Goal: Task Accomplishment & Management: Use online tool/utility

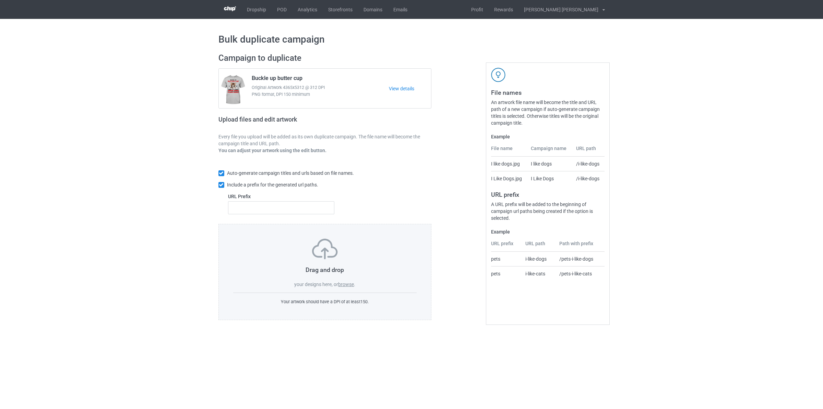
click at [348, 284] on label "browse" at bounding box center [346, 283] width 16 height 5
click at [0, 0] on input "browse" at bounding box center [0, 0] width 0 height 0
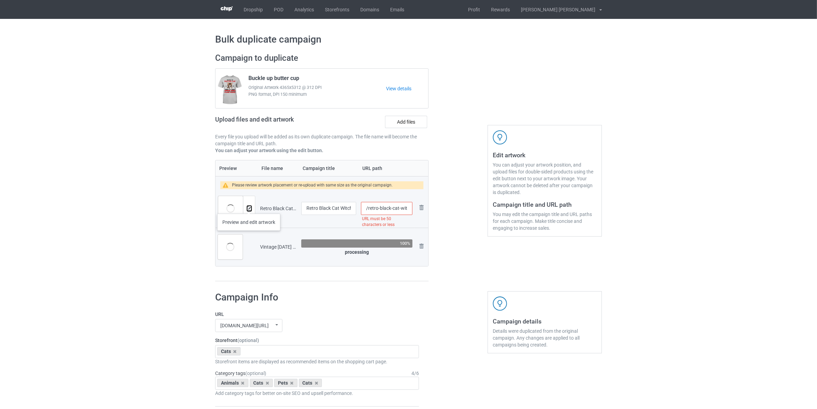
click at [249, 207] on img at bounding box center [249, 208] width 4 height 4
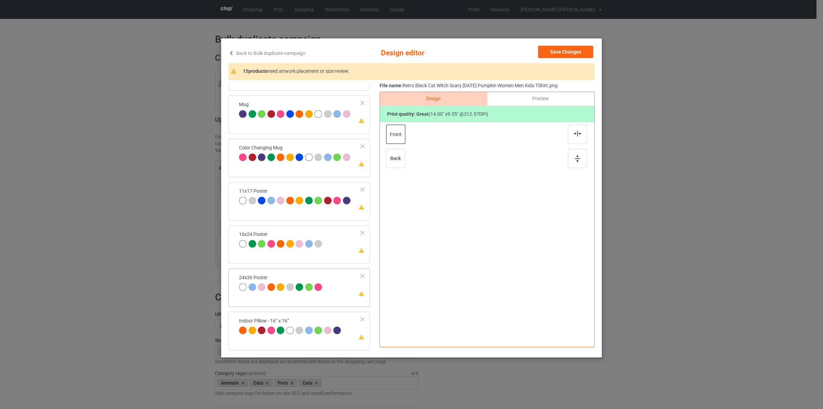
drag, startPoint x: 307, startPoint y: 287, endPoint x: 311, endPoint y: 283, distance: 5.1
click at [308, 287] on div at bounding box center [309, 287] width 8 height 8
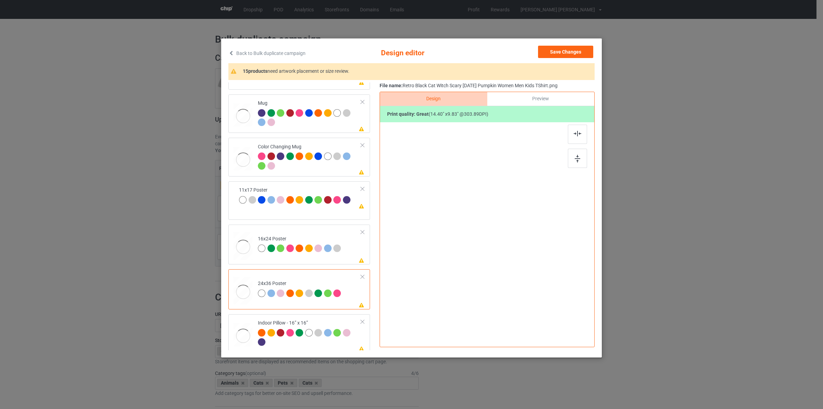
scroll to position [378, 0]
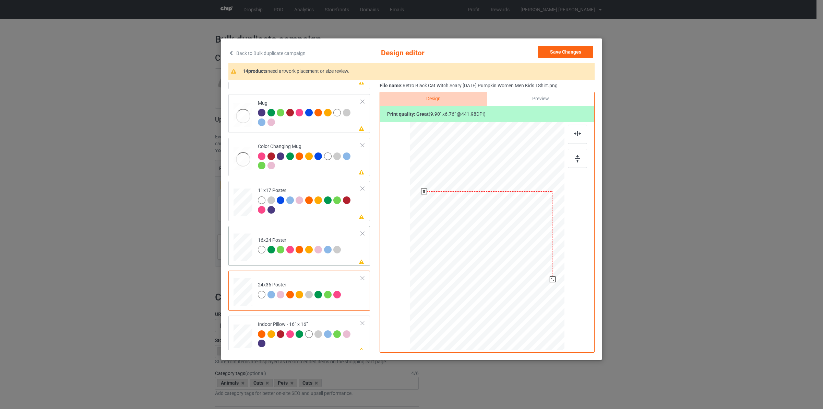
drag, startPoint x: 544, startPoint y: 280, endPoint x: 273, endPoint y: 258, distance: 271.5
click at [551, 291] on div at bounding box center [488, 236] width 147 height 222
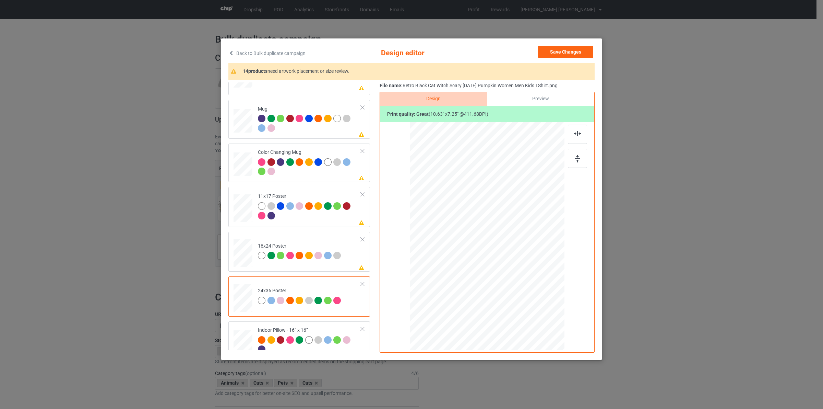
scroll to position [385, 0]
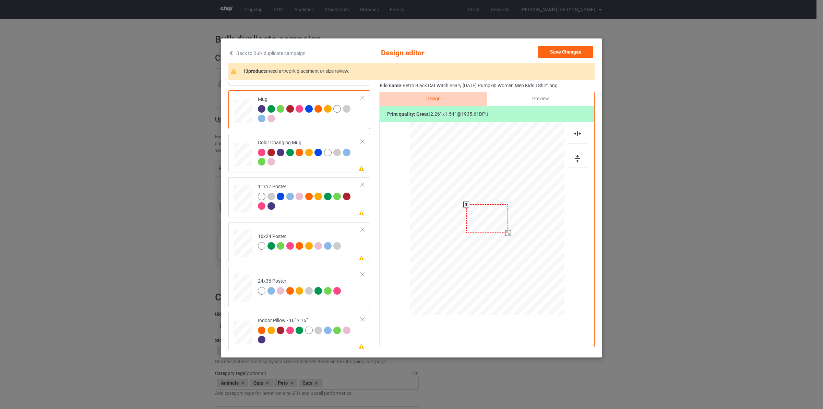
drag, startPoint x: 534, startPoint y: 249, endPoint x: 508, endPoint y: 234, distance: 30.7
click at [508, 234] on div at bounding box center [508, 233] width 6 height 6
drag, startPoint x: 497, startPoint y: 222, endPoint x: 539, endPoint y: 224, distance: 41.9
click at [539, 224] on div at bounding box center [529, 220] width 42 height 28
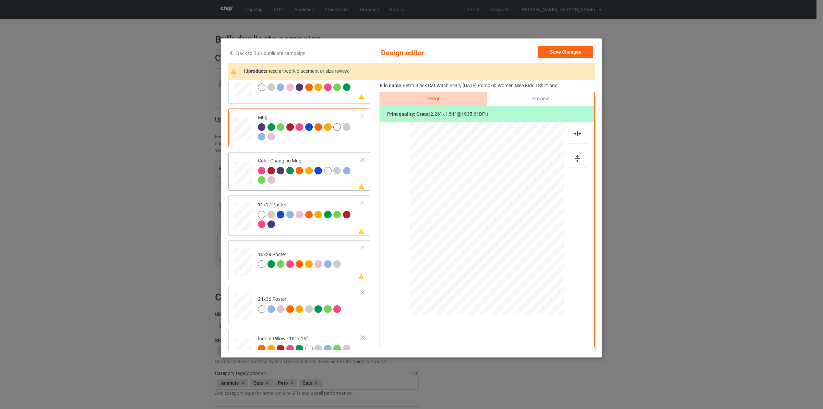
scroll to position [342, 0]
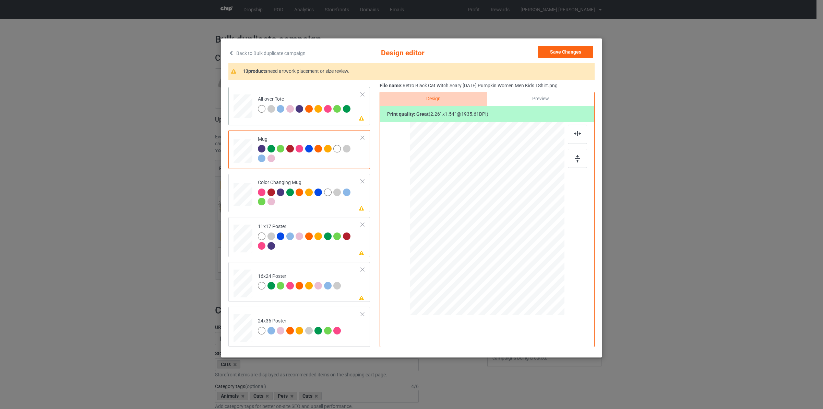
drag, startPoint x: 546, startPoint y: 259, endPoint x: 487, endPoint y: 265, distance: 58.5
click at [547, 260] on div at bounding box center [546, 259] width 6 height 6
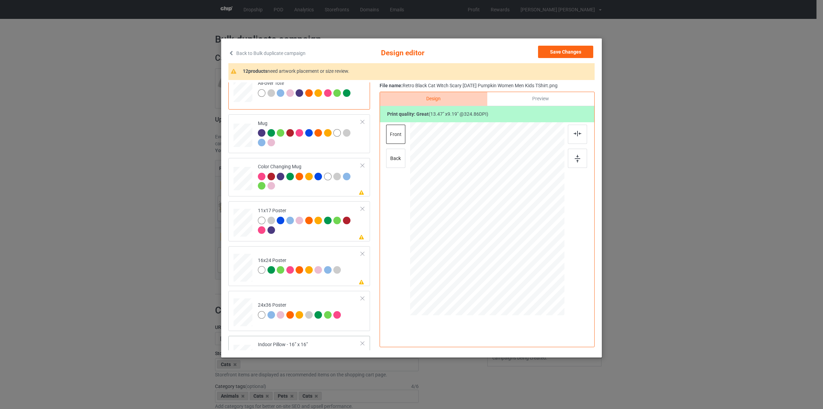
scroll to position [385, 0]
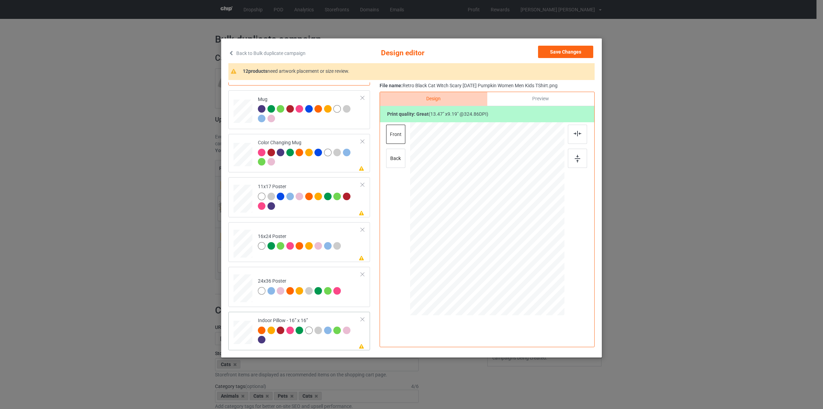
click at [543, 259] on div at bounding box center [545, 258] width 6 height 6
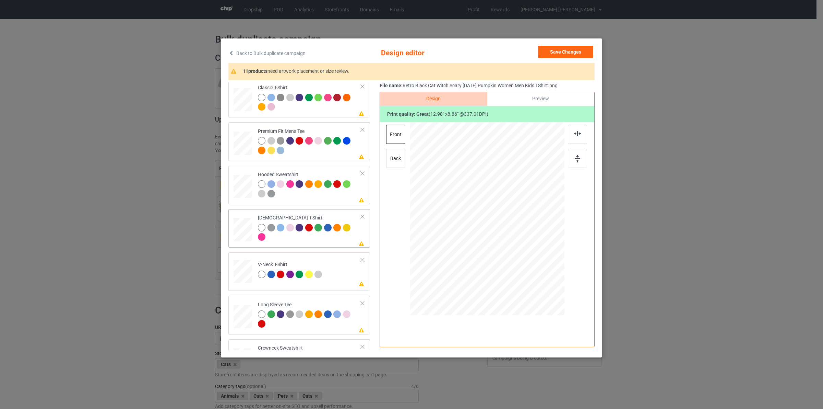
scroll to position [0, 0]
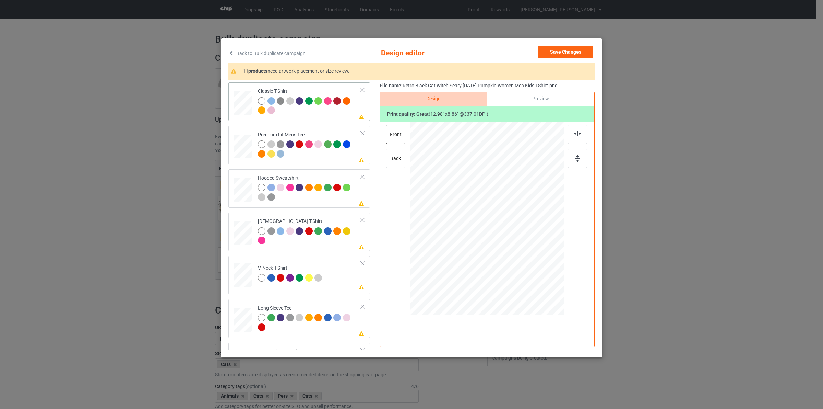
click at [240, 104] on div at bounding box center [243, 100] width 8 height 9
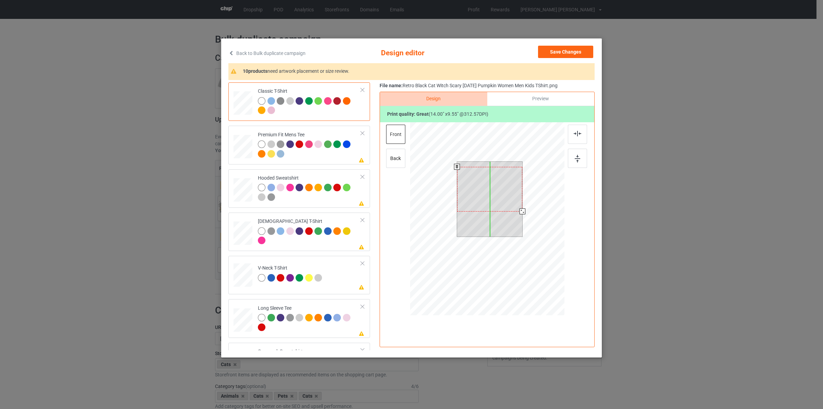
drag, startPoint x: 501, startPoint y: 197, endPoint x: 500, endPoint y: 202, distance: 5.2
click at [500, 202] on div at bounding box center [490, 189] width 66 height 45
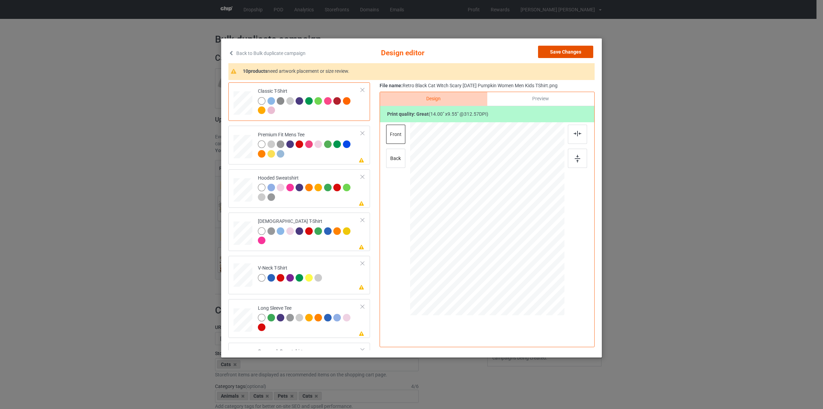
click at [561, 47] on button "Save Changes" at bounding box center [565, 52] width 55 height 12
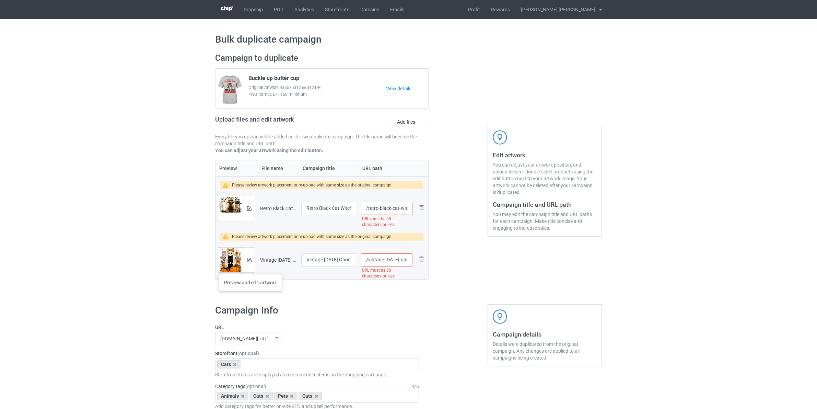
click at [252, 259] on div at bounding box center [249, 259] width 12 height 25
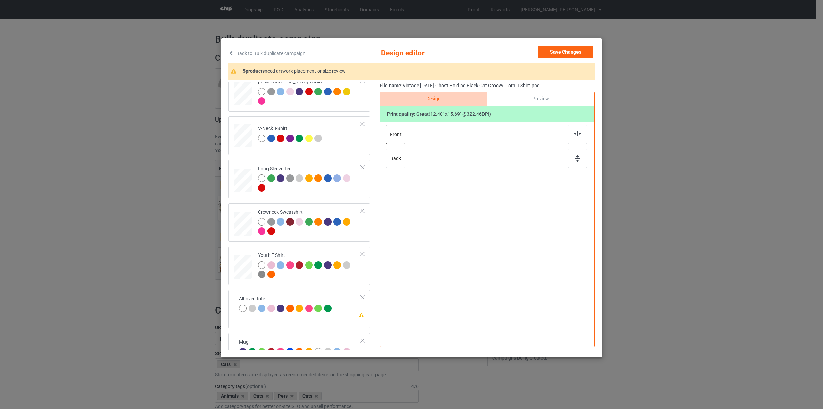
scroll to position [322, 0]
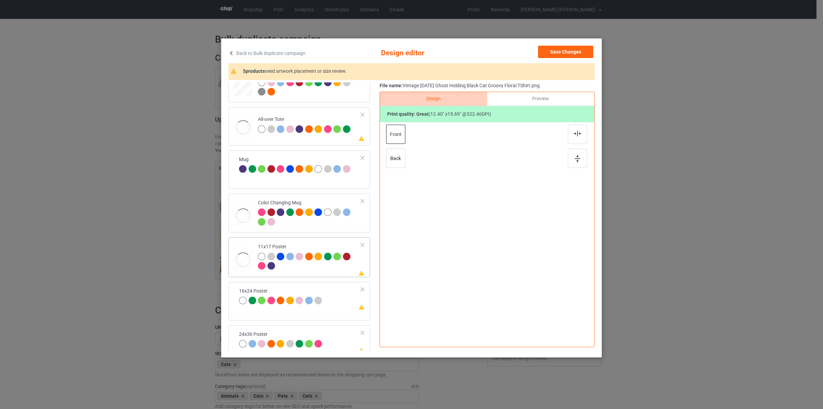
drag, startPoint x: 326, startPoint y: 273, endPoint x: 334, endPoint y: 267, distance: 10.8
click at [325, 273] on td "Please review artwork placement 11x17 Poster" at bounding box center [309, 257] width 111 height 35
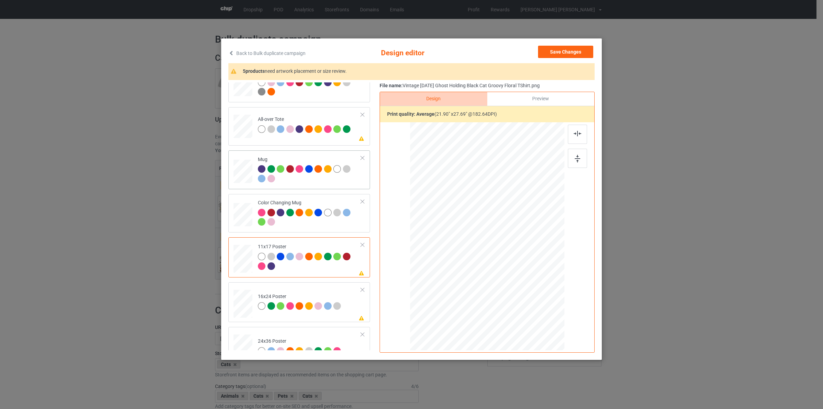
drag, startPoint x: 251, startPoint y: 172, endPoint x: 254, endPoint y: 172, distance: 3.5
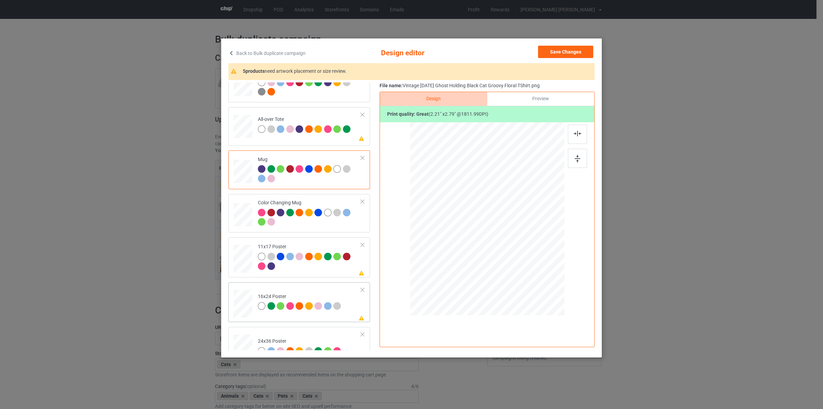
click at [283, 309] on div at bounding box center [281, 306] width 8 height 8
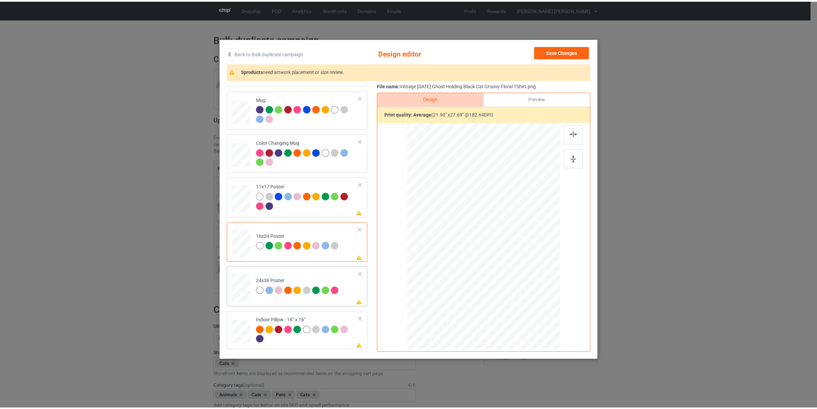
scroll to position [385, 0]
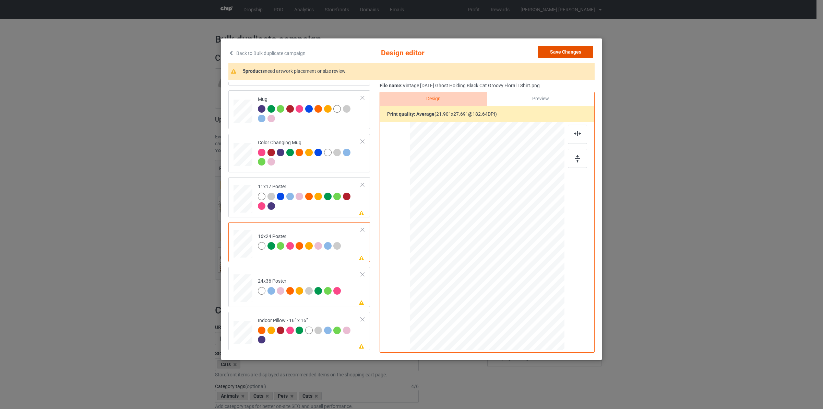
drag, startPoint x: 565, startPoint y: 53, endPoint x: 453, endPoint y: 118, distance: 129.4
click at [565, 54] on button "Save Changes" at bounding box center [565, 52] width 55 height 12
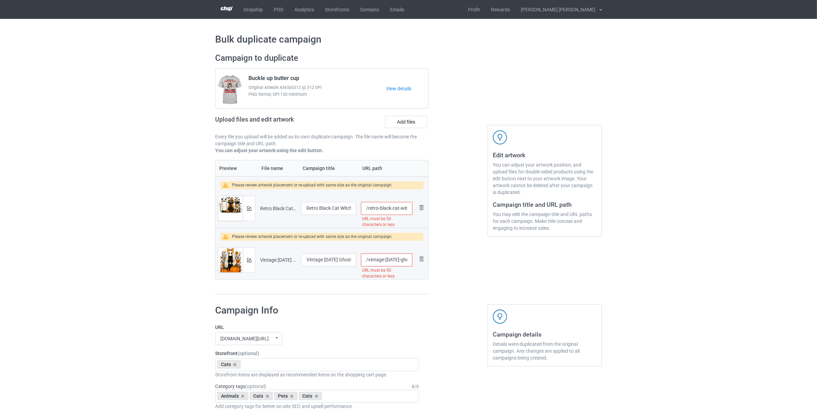
click at [368, 210] on input "/retro-black-cat-witch-scary-[DATE]-pumpkin-women-men-kids-tshirt" at bounding box center [386, 208] width 51 height 13
type input "/cats-retro-black-cat-witch-scary-[DATE]-pumpkin-women-men-kids-tshirt"
click at [369, 259] on input "/vintage-halloween-ghost-holding-black-cat-groovy-floral-tshirt" at bounding box center [386, 259] width 51 height 13
type input "/cats-vintage-halloween-ghost-holding-black-cat-groovy-floral-tshirt"
drag, startPoint x: 407, startPoint y: 209, endPoint x: 521, endPoint y: 242, distance: 119.1
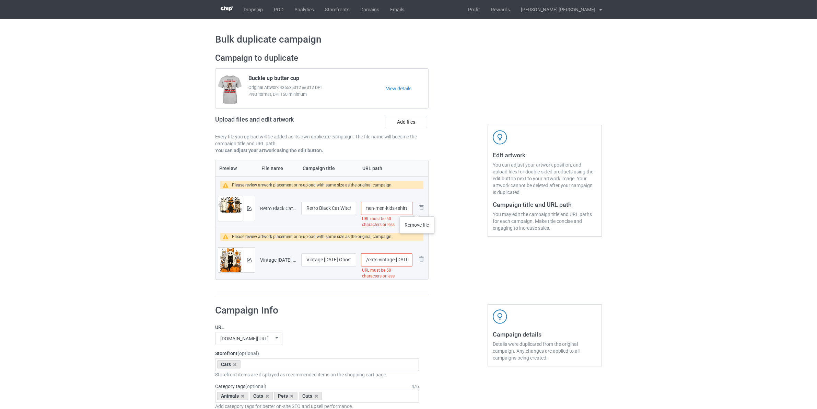
click at [521, 241] on div "Campaign to duplicate Buckle up butter cup Original Artwork 4365x5312 @ 312 DPI…" at bounding box center [408, 173] width 396 height 251
type input "/cats-retro-black-ca"
drag, startPoint x: 405, startPoint y: 261, endPoint x: 483, endPoint y: 293, distance: 84.3
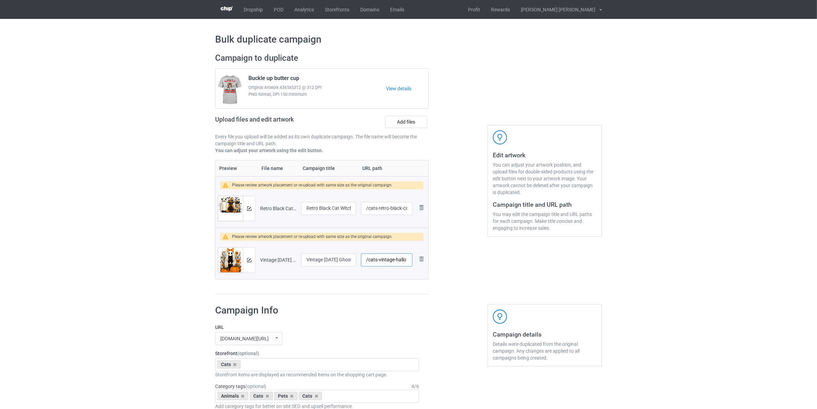
click at [476, 290] on div "Campaign to duplicate Buckle up butter cup Original Artwork 4365x5312 @ 312 DPI…" at bounding box center [408, 173] width 396 height 251
click at [497, 268] on div "Edit artwork You can adjust your artwork position, and upload files for double-…" at bounding box center [545, 173] width 124 height 251
drag, startPoint x: 407, startPoint y: 260, endPoint x: 446, endPoint y: 271, distance: 40.8
click at [445, 271] on div "Campaign to duplicate Buckle up butter cup Original Artwork 4365x5312 @ 312 DPI…" at bounding box center [408, 173] width 396 height 251
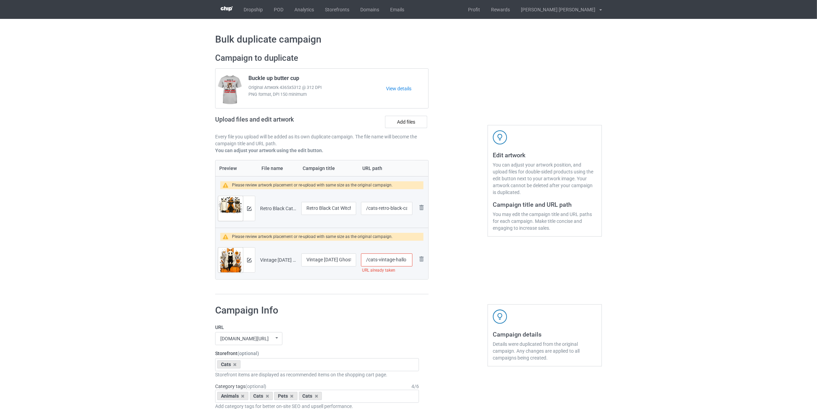
click at [404, 258] on input "/cats-vintage-hallo" at bounding box center [386, 259] width 51 height 13
type input "/cats-vintage-halo"
click at [407, 209] on input "/cats-retro-black-ca" at bounding box center [386, 208] width 51 height 13
click at [477, 245] on div at bounding box center [457, 173] width 49 height 251
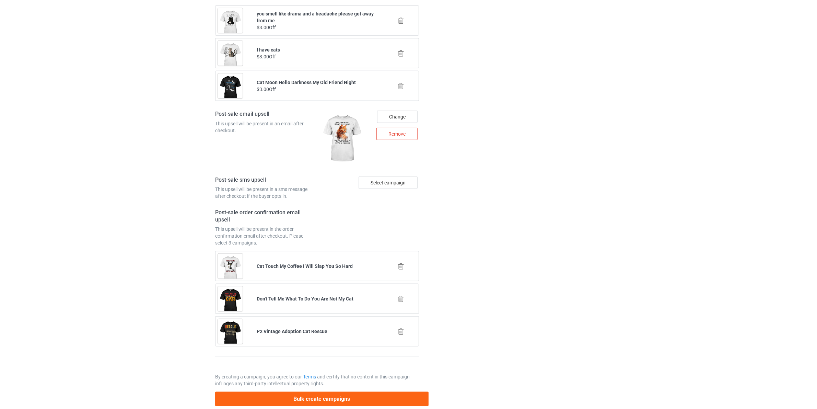
scroll to position [867, 0]
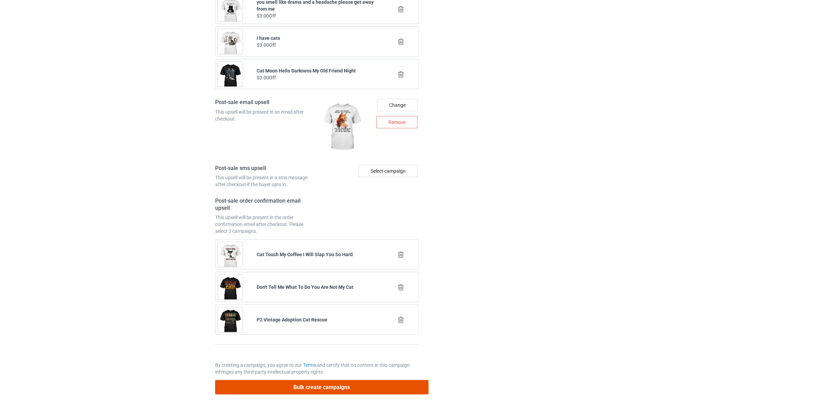
click at [333, 391] on button "Bulk create campaigns" at bounding box center [321, 387] width 213 height 14
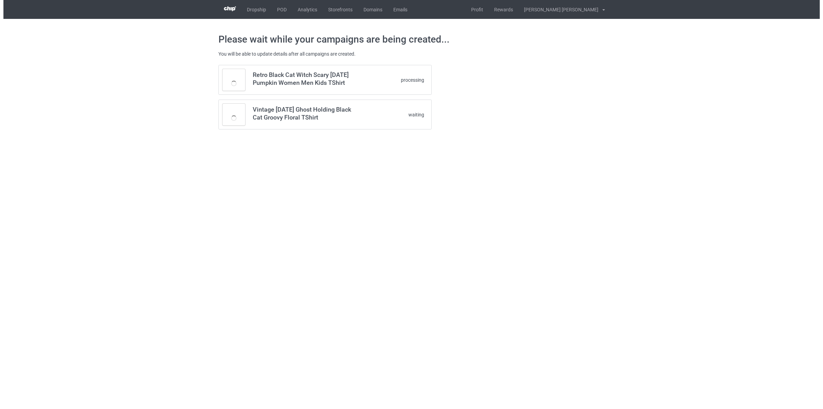
scroll to position [0, 0]
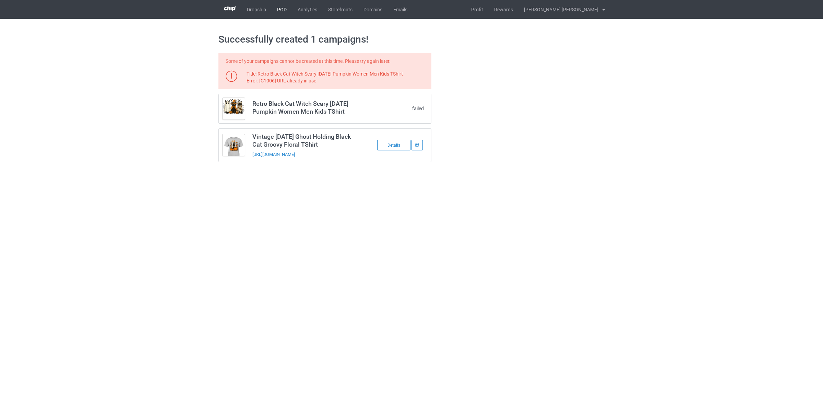
click at [284, 3] on link "POD" at bounding box center [282, 9] width 21 height 19
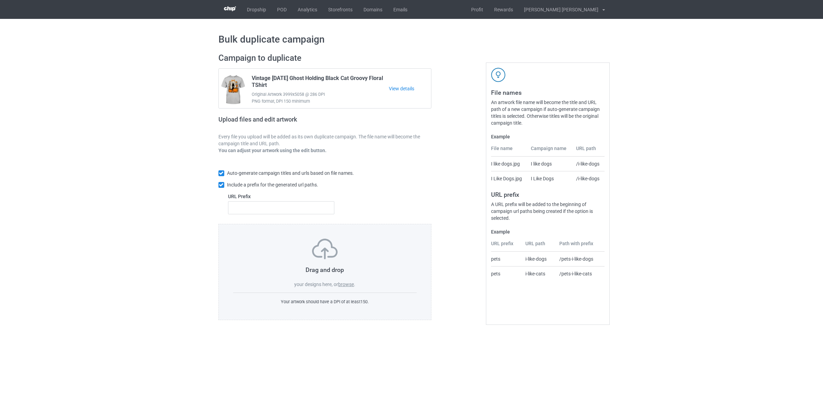
click at [352, 284] on label "browse" at bounding box center [346, 283] width 16 height 5
click at [0, 0] on input "browse" at bounding box center [0, 0] width 0 height 0
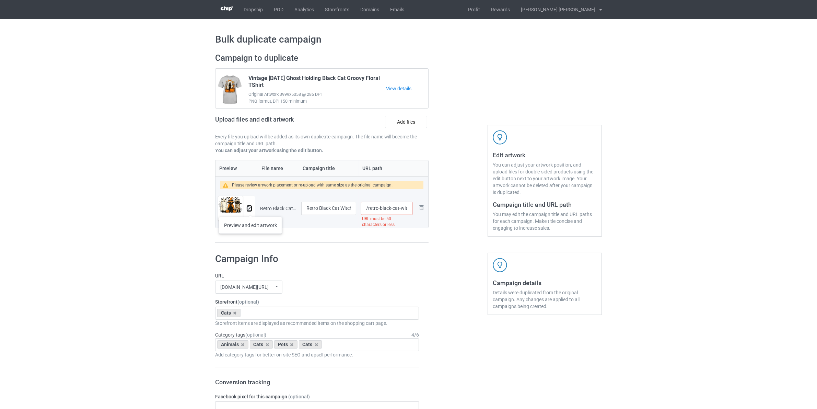
click at [250, 210] on img at bounding box center [249, 208] width 4 height 4
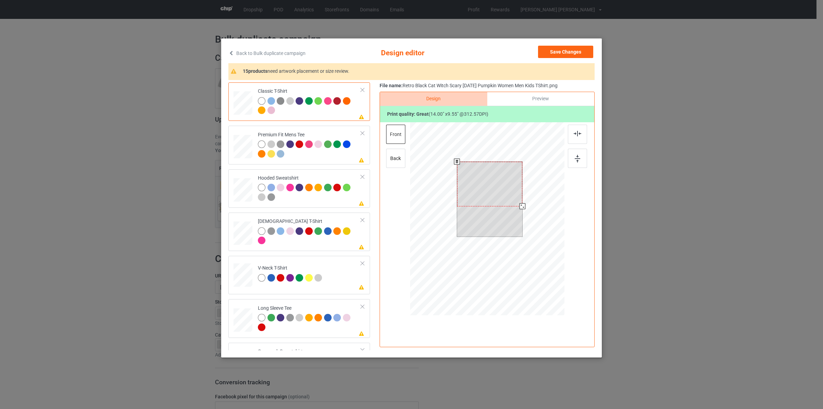
drag, startPoint x: 500, startPoint y: 192, endPoint x: 501, endPoint y: 202, distance: 9.8
click at [498, 204] on div at bounding box center [490, 184] width 66 height 45
drag, startPoint x: 502, startPoint y: 193, endPoint x: 503, endPoint y: 190, distance: 3.7
click at [503, 190] on div at bounding box center [490, 187] width 66 height 45
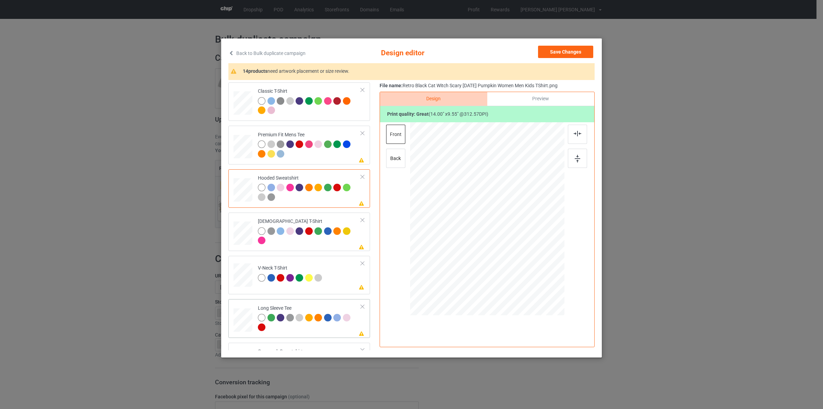
drag, startPoint x: 243, startPoint y: 277, endPoint x: 246, endPoint y: 320, distance: 43.7
click at [243, 105] on div at bounding box center [243, 100] width 8 height 9
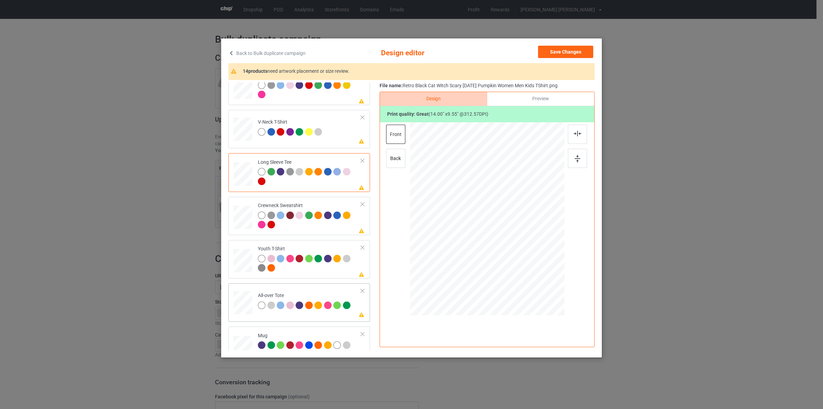
scroll to position [172, 0]
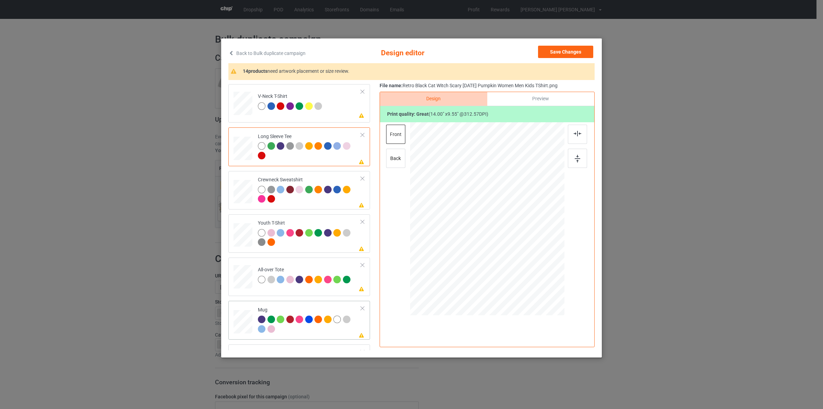
drag, startPoint x: 534, startPoint y: 251, endPoint x: 511, endPoint y: 226, distance: 34.2
click at [511, 226] on div at bounding box center [487, 218] width 154 height 64
drag, startPoint x: 498, startPoint y: 225, endPoint x: 540, endPoint y: 227, distance: 41.9
click at [540, 227] on div at bounding box center [529, 220] width 42 height 29
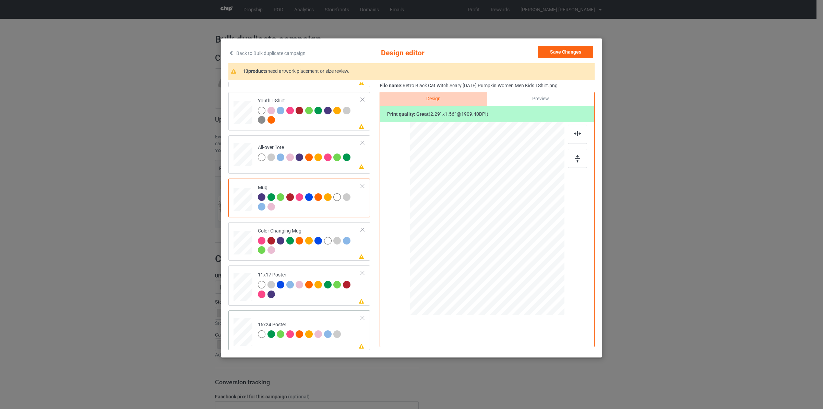
scroll to position [343, 0]
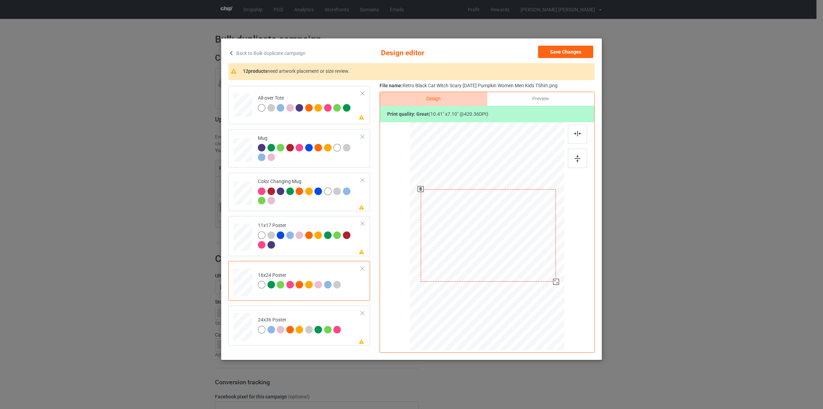
drag, startPoint x: 533, startPoint y: 265, endPoint x: 551, endPoint y: 289, distance: 29.8
click at [551, 289] on div at bounding box center [488, 236] width 147 height 222
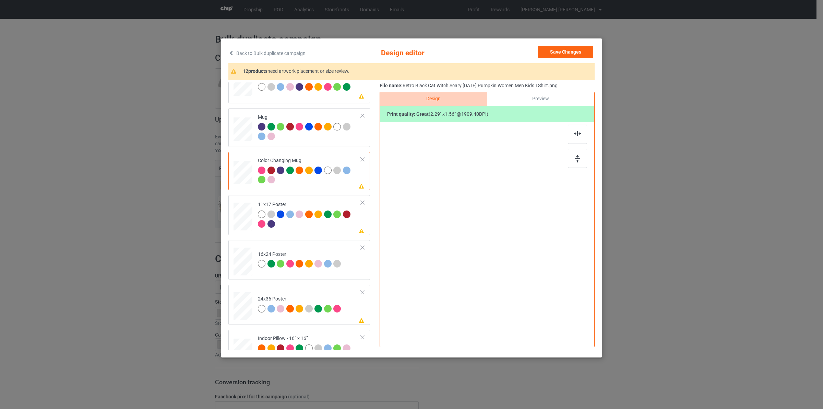
scroll to position [385, 0]
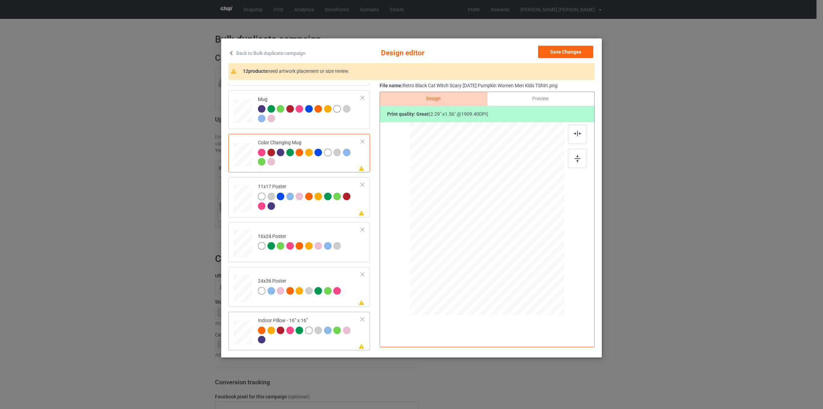
drag, startPoint x: 251, startPoint y: 334, endPoint x: 407, endPoint y: 286, distance: 163.1
drag, startPoint x: 534, startPoint y: 248, endPoint x: 535, endPoint y: 256, distance: 7.6
click at [537, 253] on div at bounding box center [534, 250] width 6 height 6
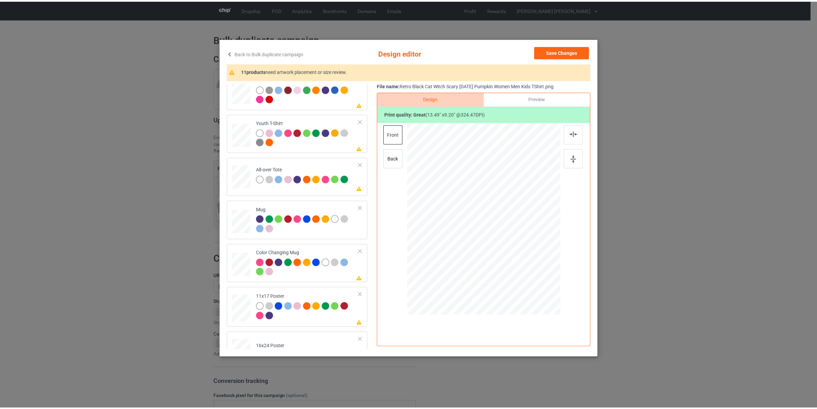
scroll to position [171, 0]
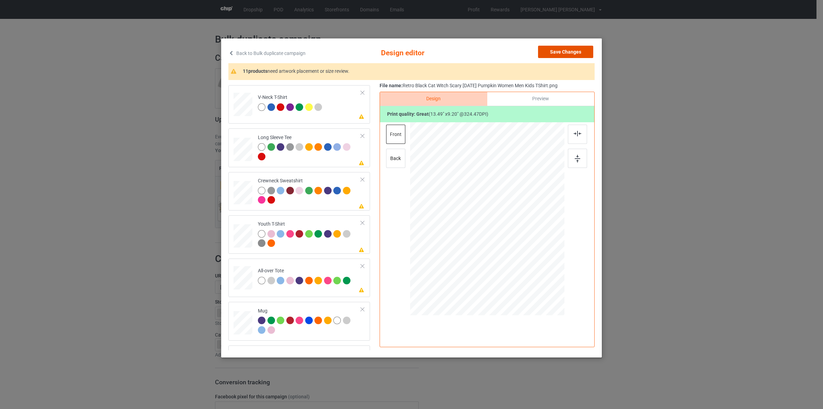
click at [560, 51] on button "Save Changes" at bounding box center [565, 52] width 55 height 12
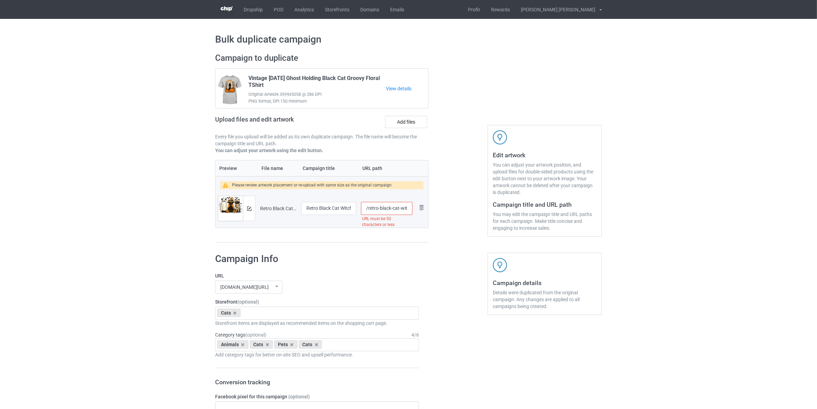
click at [368, 210] on input "/retro-black-cat-witch-scary-[DATE]-pumpkin-women-men-kids-tshirt" at bounding box center [386, 208] width 51 height 13
drag, startPoint x: 407, startPoint y: 207, endPoint x: 483, endPoint y: 225, distance: 78.0
click at [486, 223] on div "Campaign to duplicate Vintage [DATE] Ghost Holding Black Cat Groovy Floral TShi…" at bounding box center [408, 148] width 396 height 200
click at [405, 210] on input "/cats-retro-black-ca" at bounding box center [386, 208] width 51 height 13
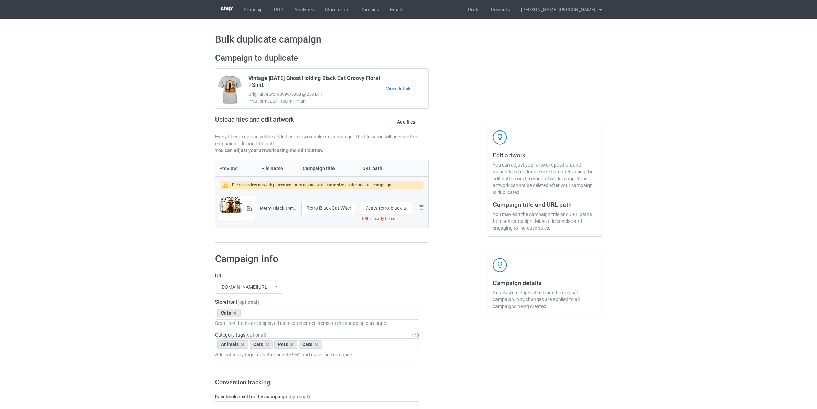
scroll to position [0, 0]
type input "/cats-retro-black-a"
drag, startPoint x: 355, startPoint y: 208, endPoint x: 368, endPoint y: 209, distance: 12.4
click at [371, 209] on tr "Preview and edit artwork Retro Black Cat Witch Scary [DATE] Pumpkin Women Men K…" at bounding box center [321, 208] width 213 height 38
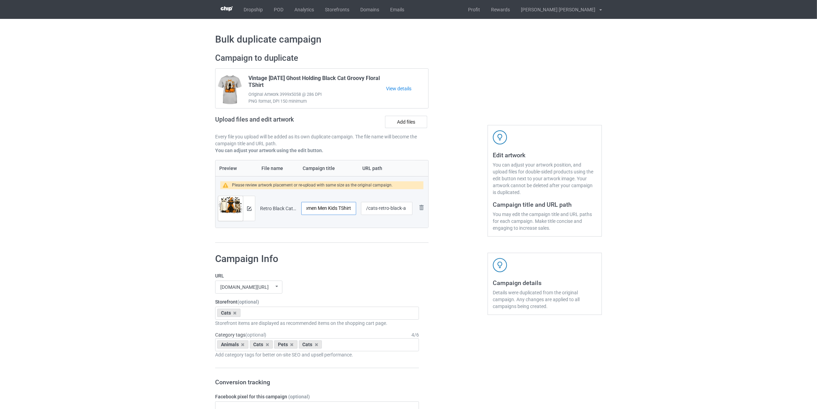
click at [345, 209] on input "Retro Black Cat Witch Scary [DATE] Pumpkin Women Men Kids TShirt" at bounding box center [328, 208] width 55 height 13
type input "Retro Black Cat Witch Scary [DATE] Pumpkin"
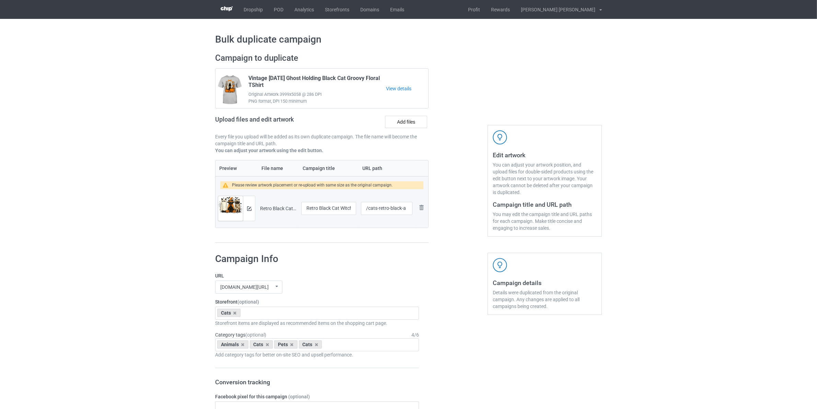
click at [470, 139] on div at bounding box center [457, 148] width 49 height 200
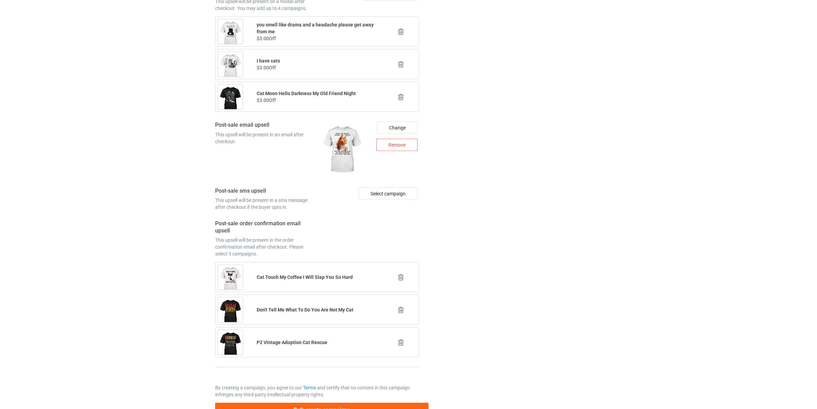
scroll to position [815, 0]
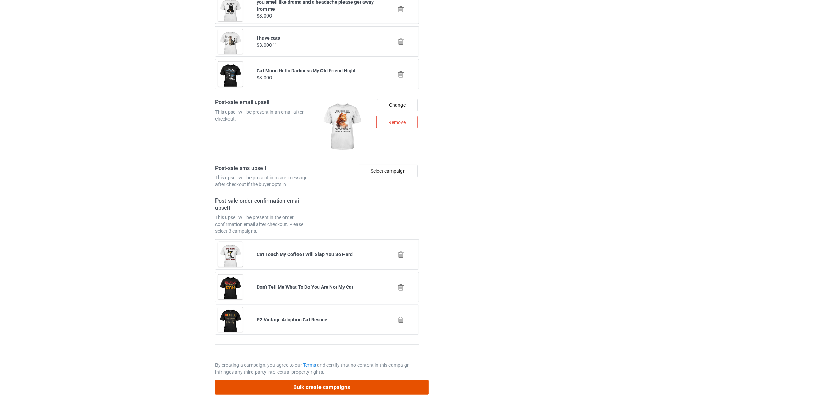
click at [359, 386] on button "Bulk create campaigns" at bounding box center [321, 387] width 213 height 14
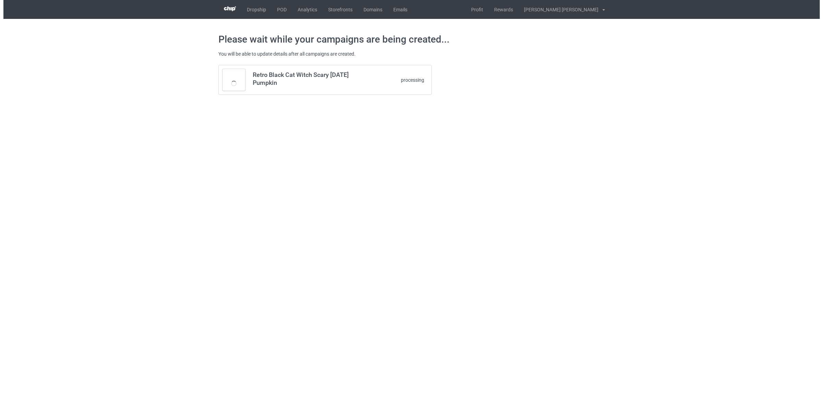
scroll to position [0, 0]
